Goal: Information Seeking & Learning: Get advice/opinions

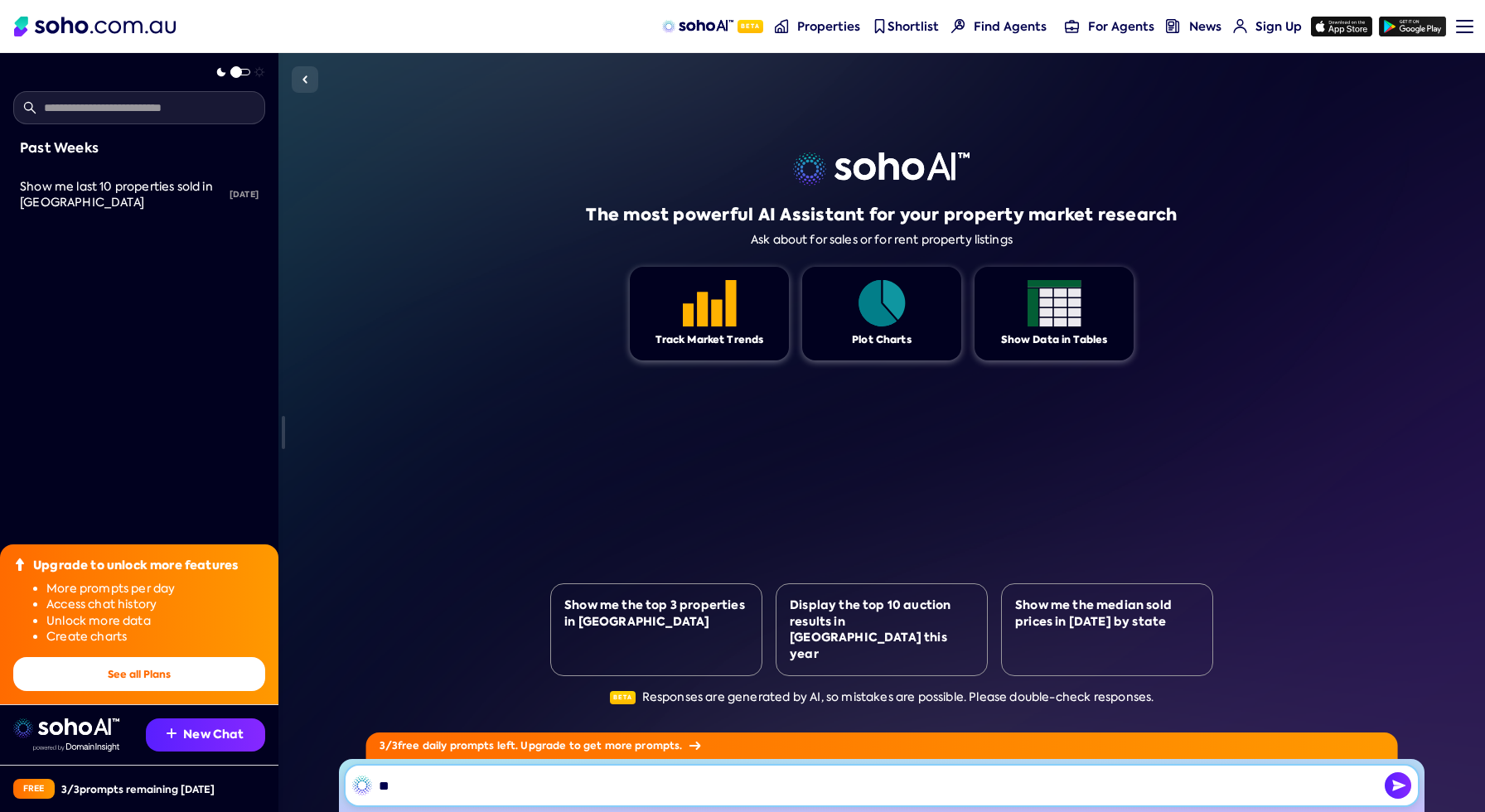
type input "*"
type input "**********"
click at [1391, 772] on img "button" at bounding box center [1398, 785] width 27 height 27
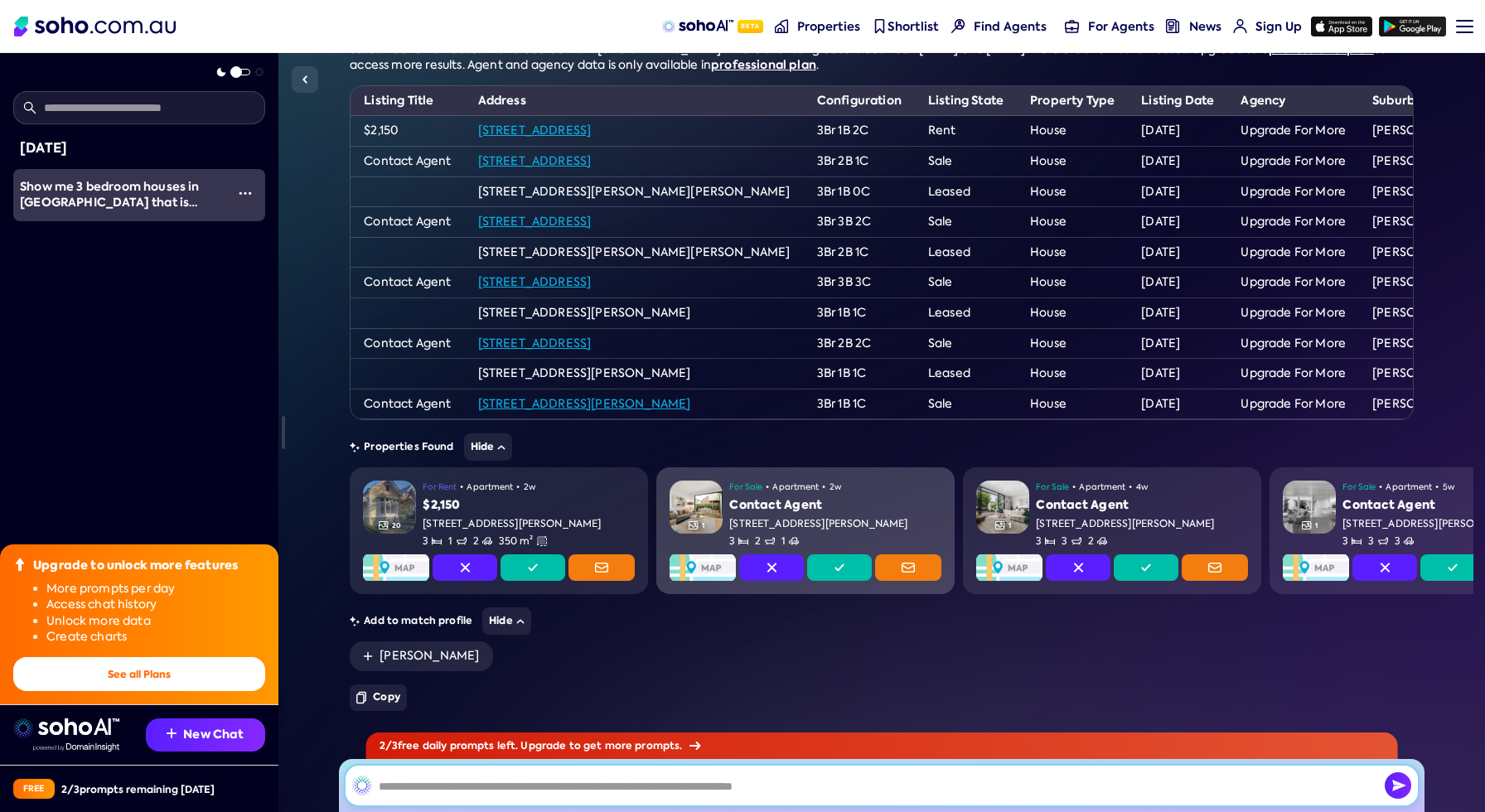
scroll to position [194, 0]
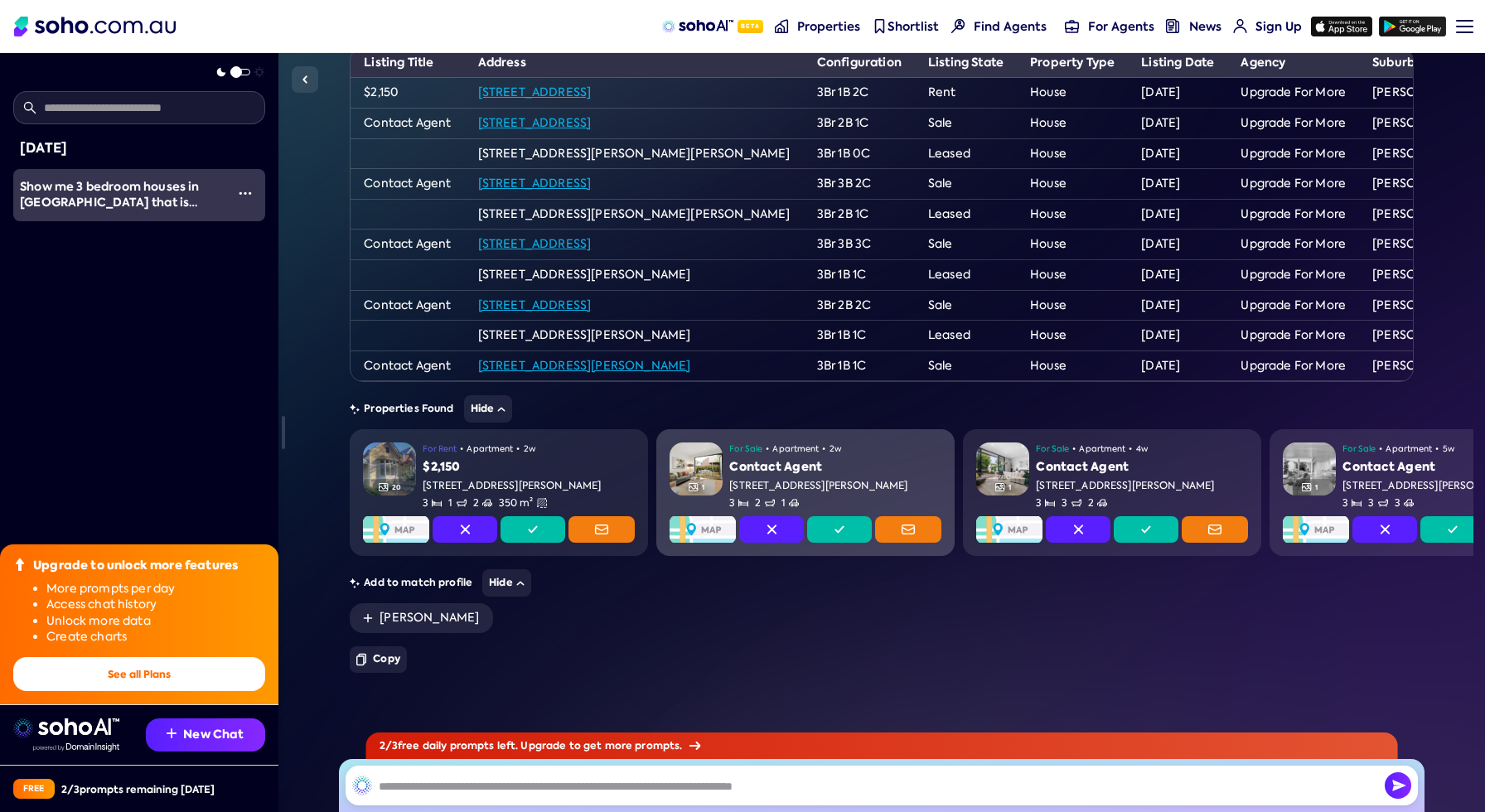
click at [839, 458] on div "For Sale • Apartment • 2w Contact Agent [STREET_ADDRESS][PERSON_NAME] 2 1" at bounding box center [836, 475] width 213 height 67
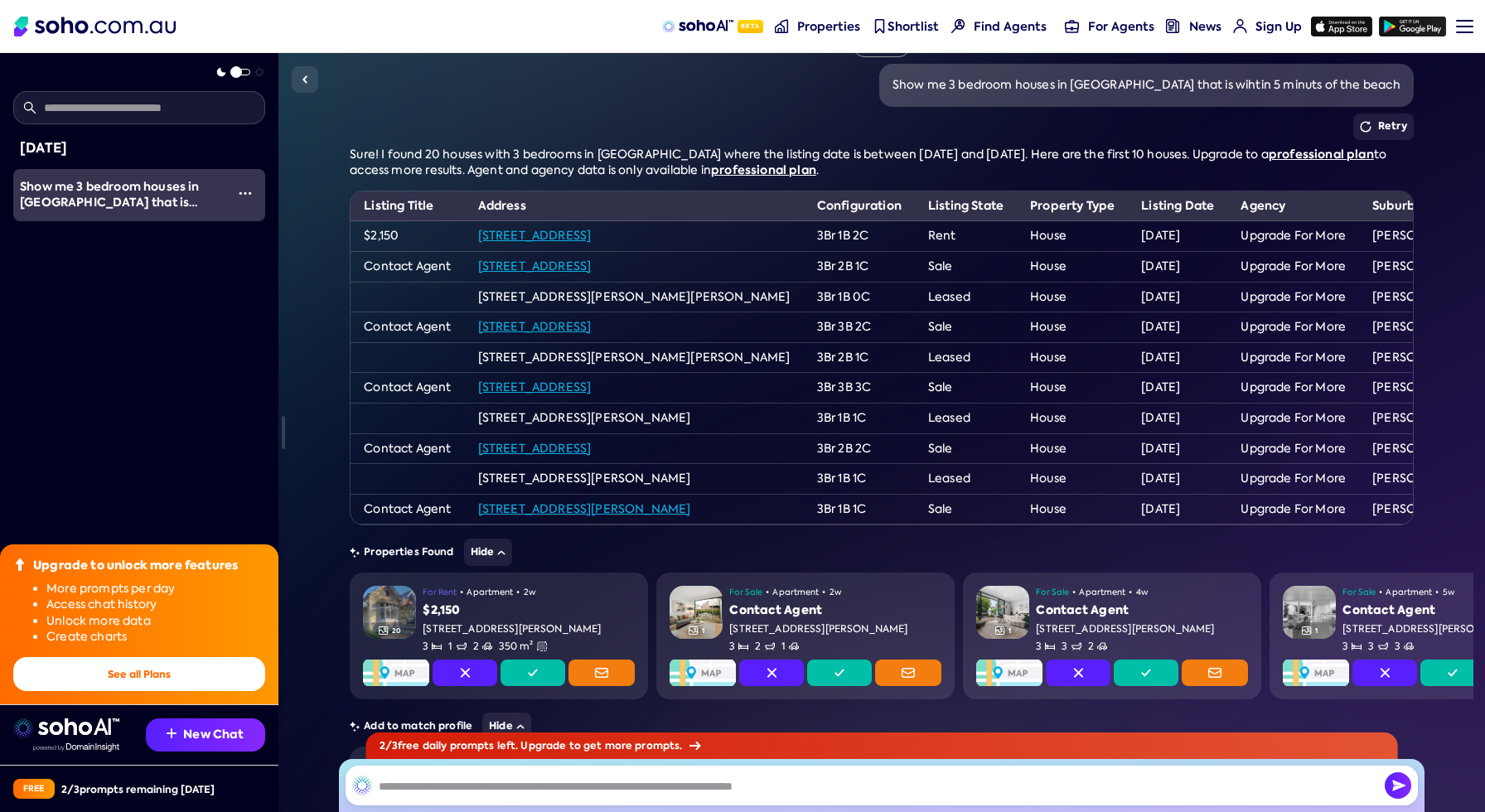
scroll to position [100, 0]
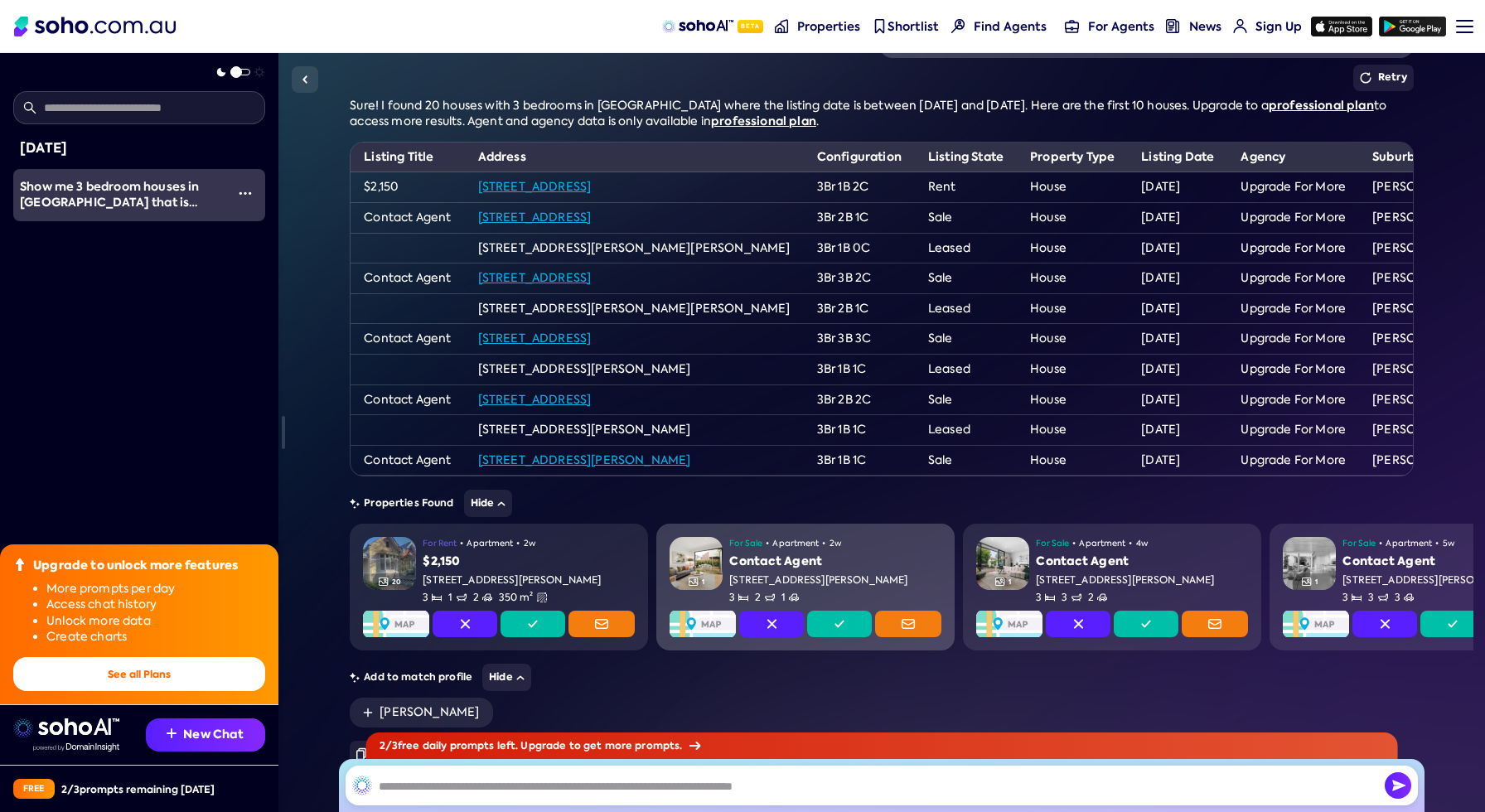
click at [829, 538] on span "2w" at bounding box center [835, 544] width 11 height 13
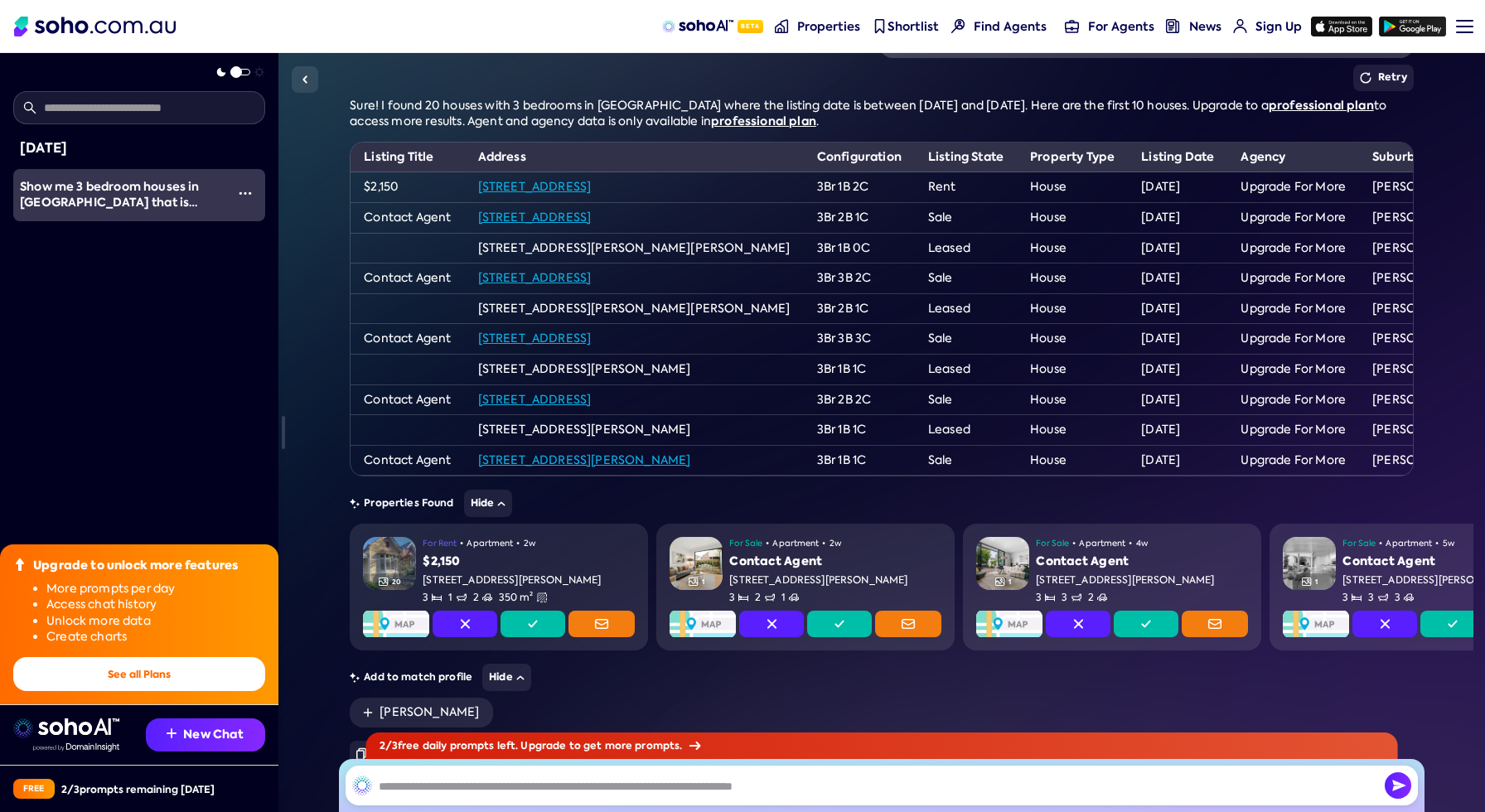
click at [835, 22] on span "Properties" at bounding box center [828, 26] width 63 height 16
